Goal: Check status: Check status

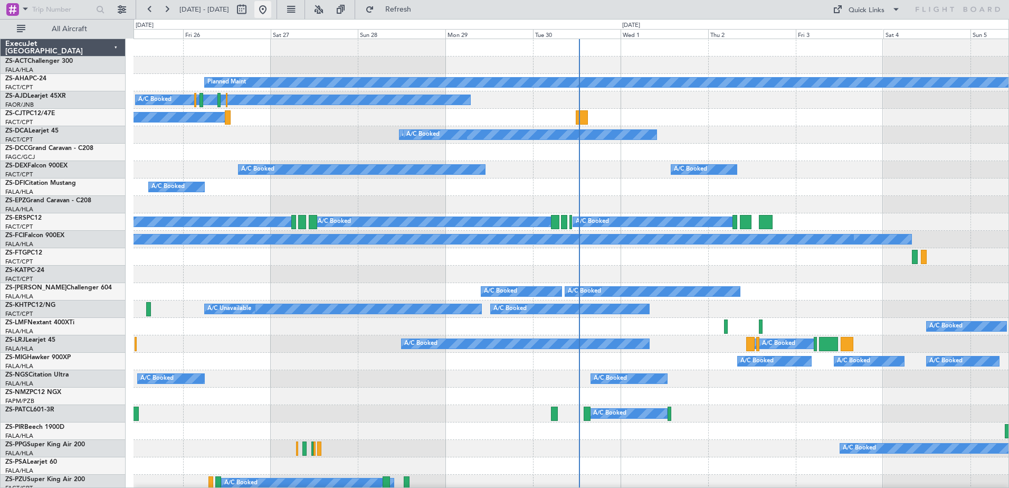
click at [271, 10] on button at bounding box center [262, 9] width 17 height 17
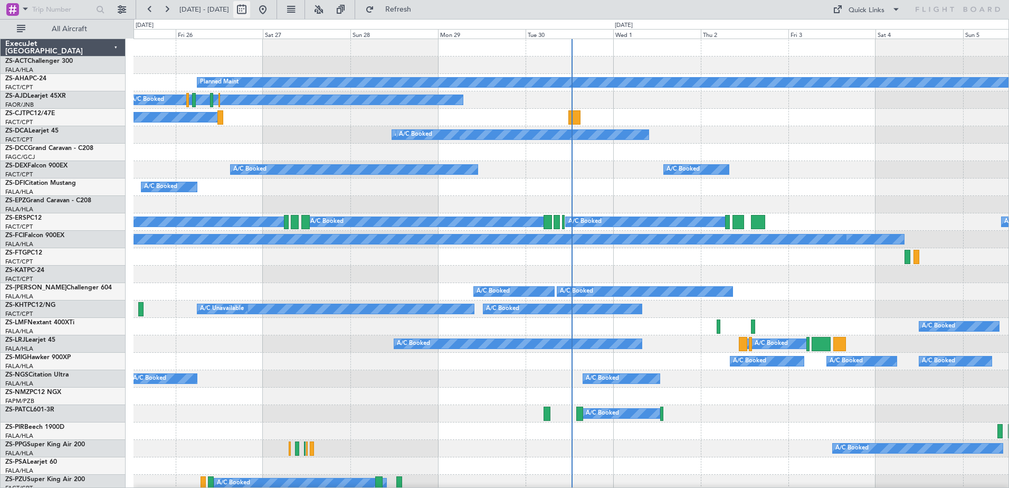
click at [250, 11] on button at bounding box center [241, 9] width 17 height 17
select select "9"
select select "2025"
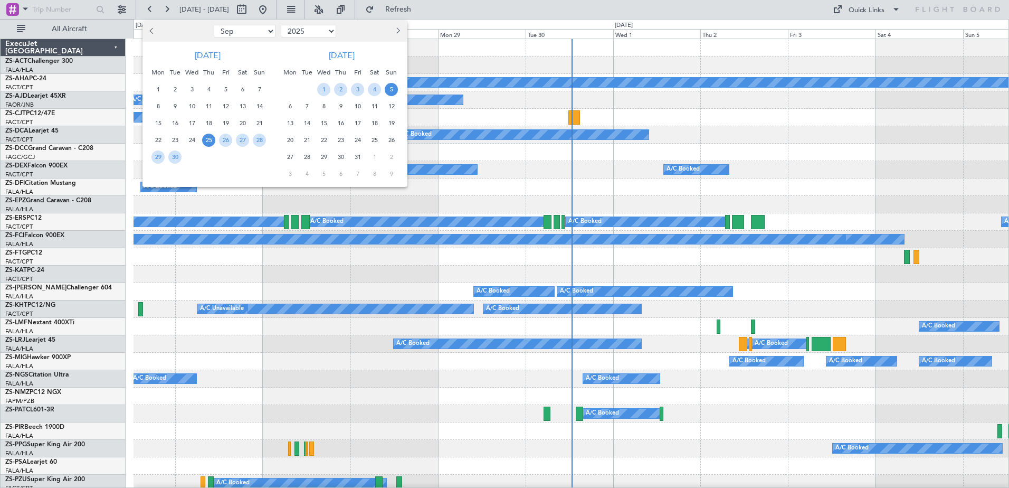
click at [389, 90] on span "5" at bounding box center [391, 89] width 13 height 13
click at [355, 88] on span "3" at bounding box center [357, 89] width 13 height 13
click at [395, 89] on span "5" at bounding box center [391, 89] width 13 height 13
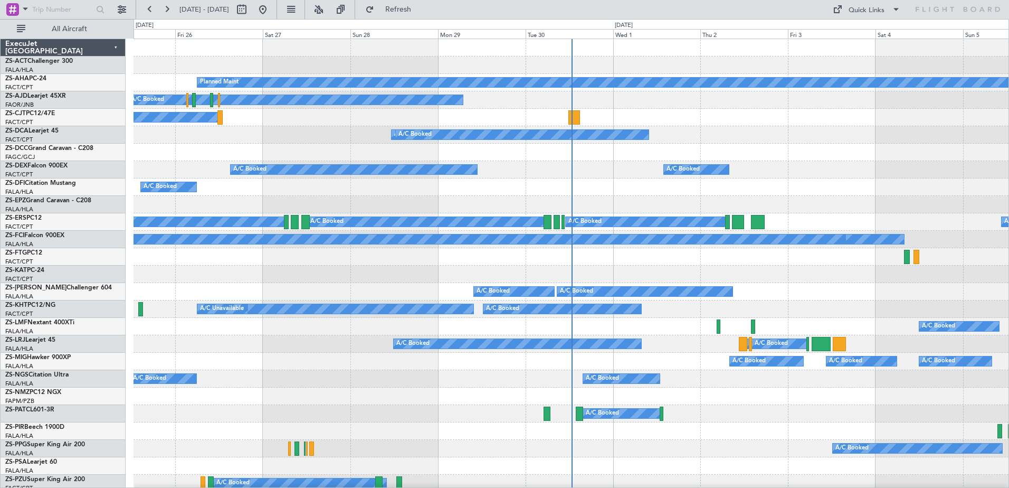
select select "10"
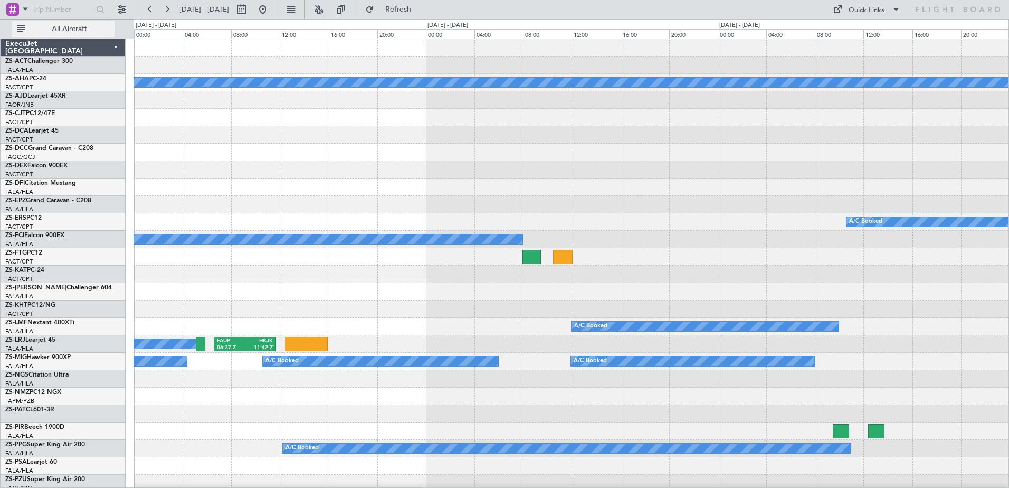
click at [70, 25] on span "All Aircraft" at bounding box center [69, 28] width 84 height 7
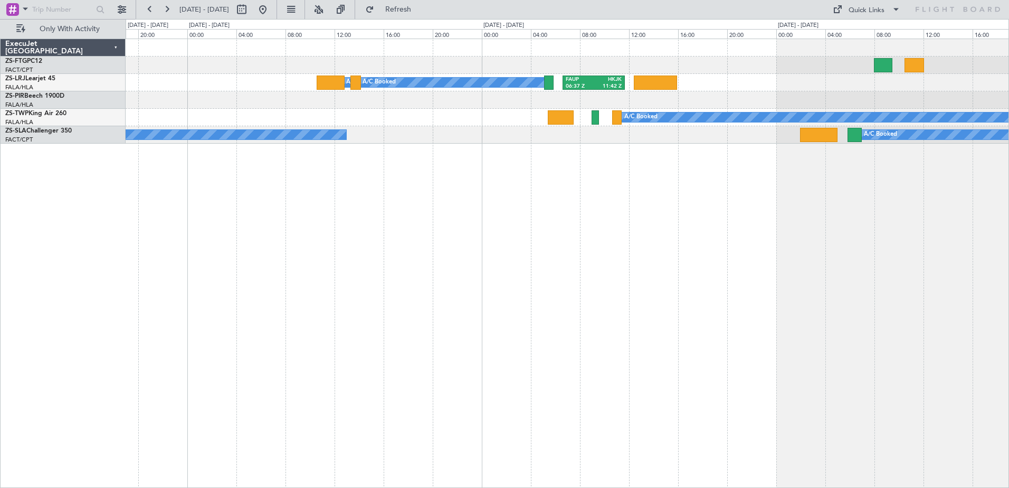
click at [587, 233] on div "A/C Booked A/C Booked A/C Booked FAUP 06:37 Z HKJK 11:42 Z A/C Booked A/C Booke…" at bounding box center [568, 263] width 884 height 449
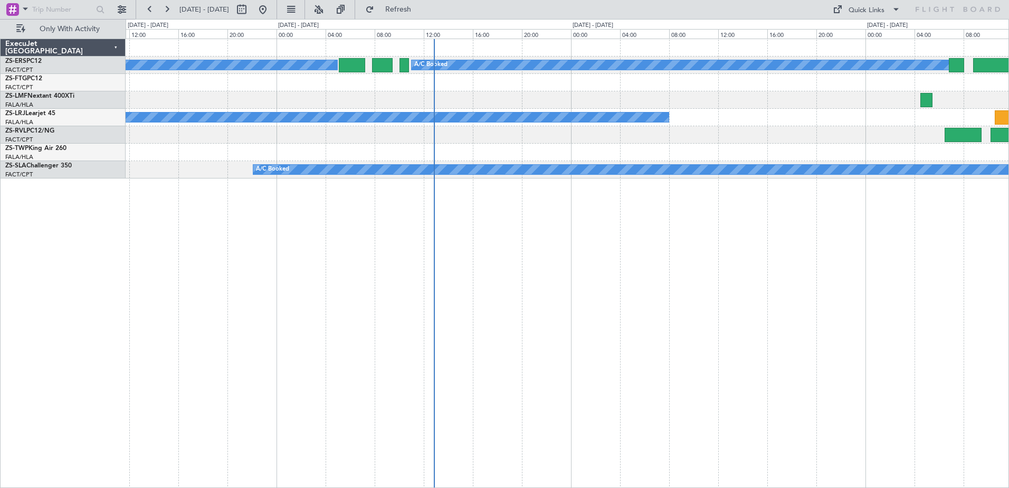
click at [844, 300] on div "A/C Booked A/C Booked A/C Booked A/C Booked A/C Booked A/C Booked A/C Booked A/…" at bounding box center [568, 263] width 884 height 449
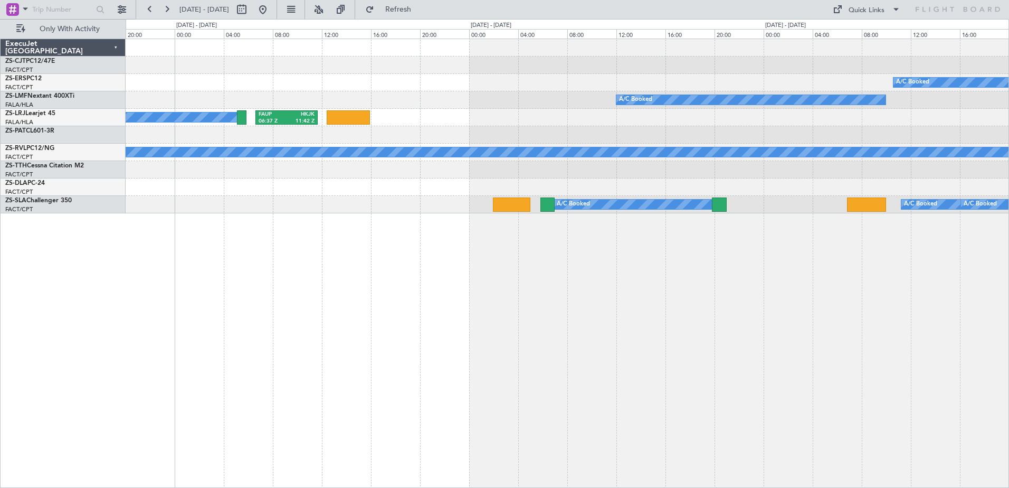
click at [0, 278] on html "[DATE] - [DATE] Refresh Quick Links Only With Activity A/C Booked A/C Booked A/…" at bounding box center [504, 244] width 1009 height 488
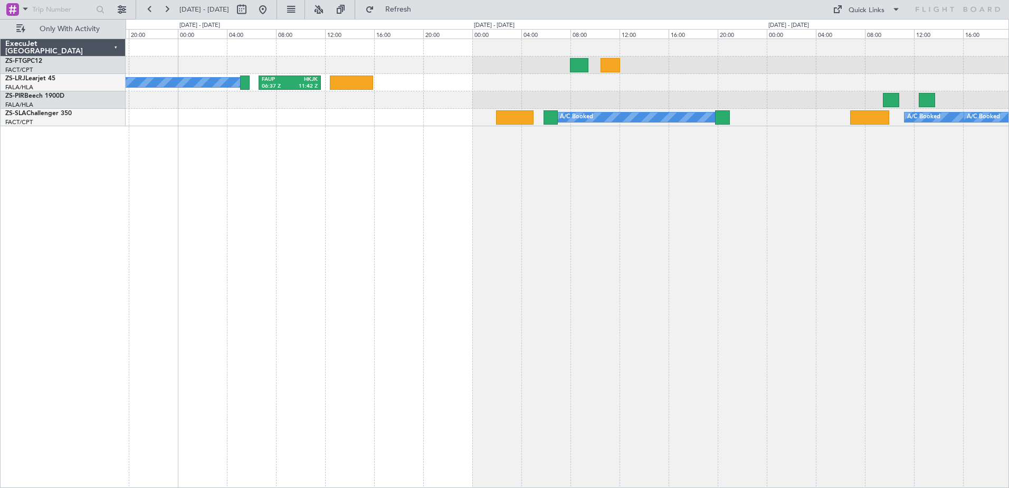
click at [874, 233] on div "FAUP 06:37 Z HKJK 11:42 Z A/C Booked A/C Booked A/C Booked A/C Booked A/C Booke…" at bounding box center [568, 263] width 884 height 449
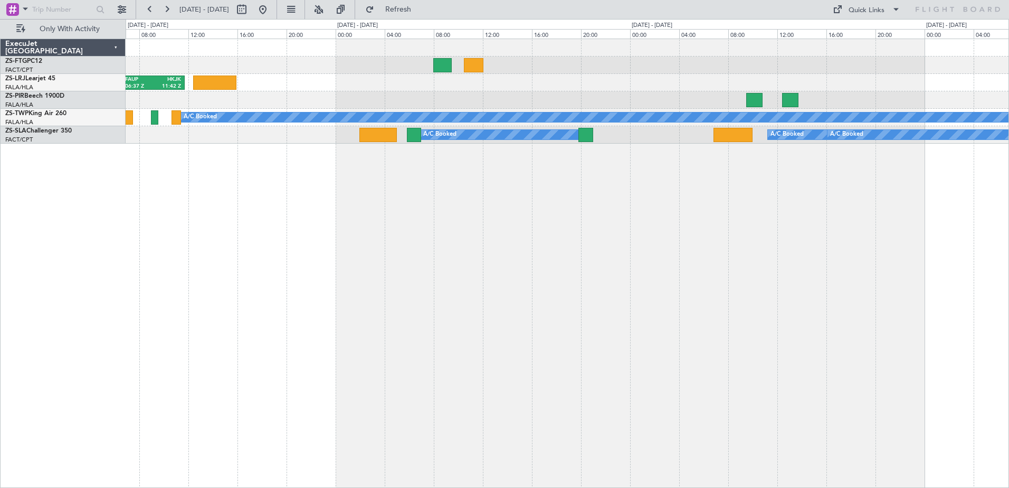
click at [749, 220] on div "FAUP 06:37 Z HKJK 11:42 Z A/C Booked A/C Booked A/C Booked A/C Booked A/C Booke…" at bounding box center [568, 263] width 884 height 449
